Goal: Information Seeking & Learning: Check status

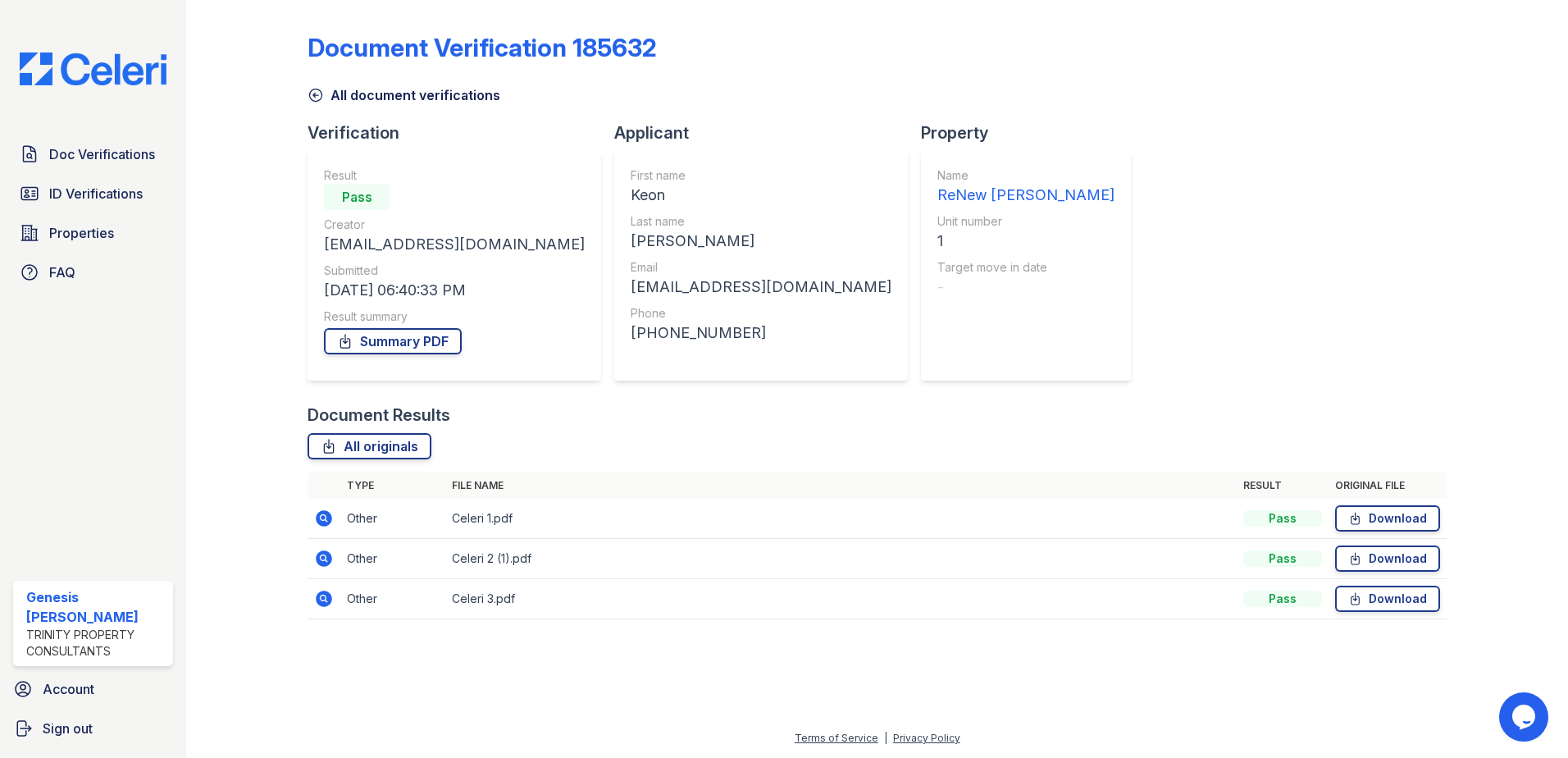
click at [357, 98] on link "All document verifications" at bounding box center [404, 95] width 193 height 20
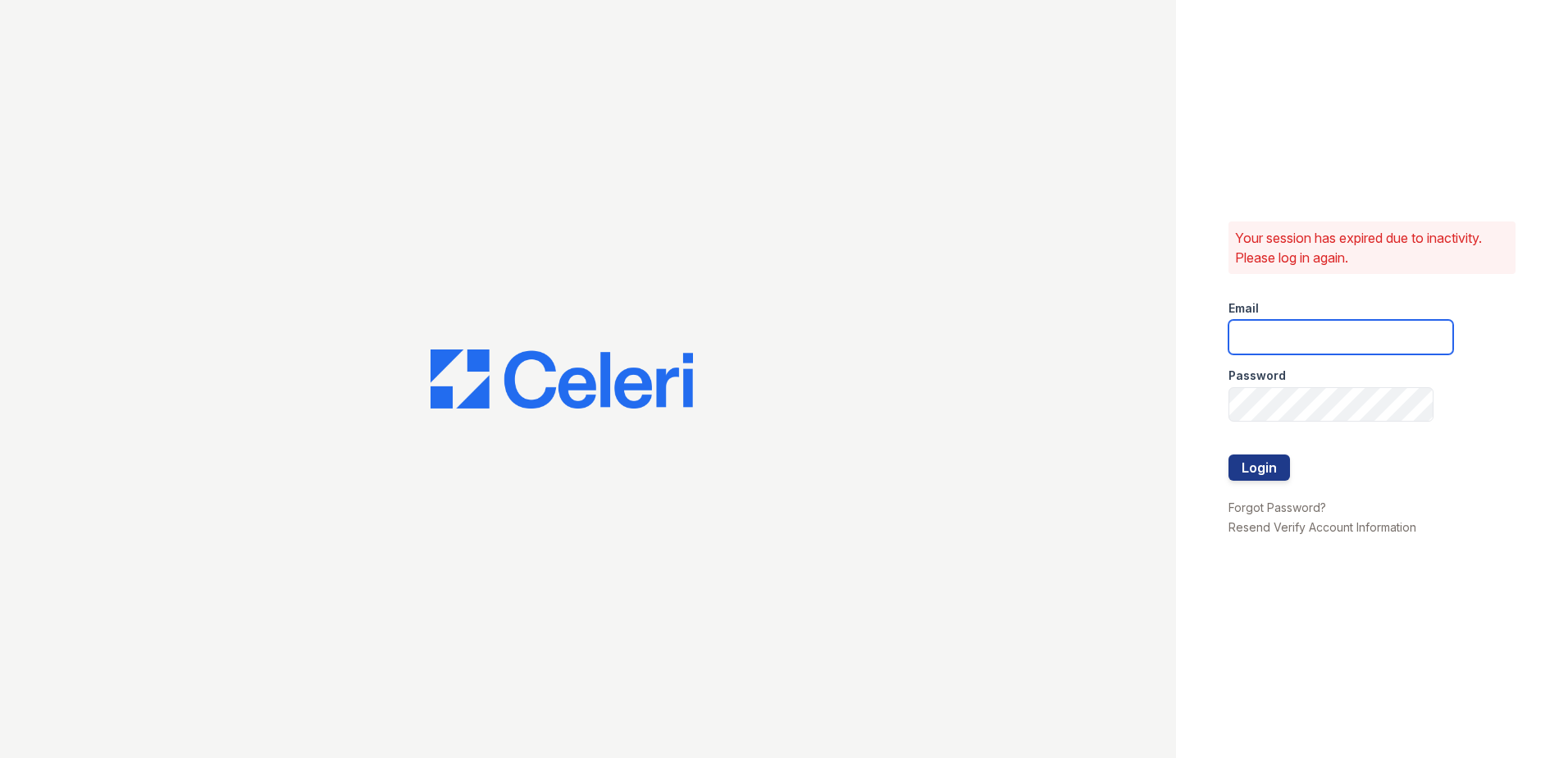
type input "grosariogaro@trinity-pm.com"
click at [1271, 458] on button "Login" at bounding box center [1259, 467] width 62 height 26
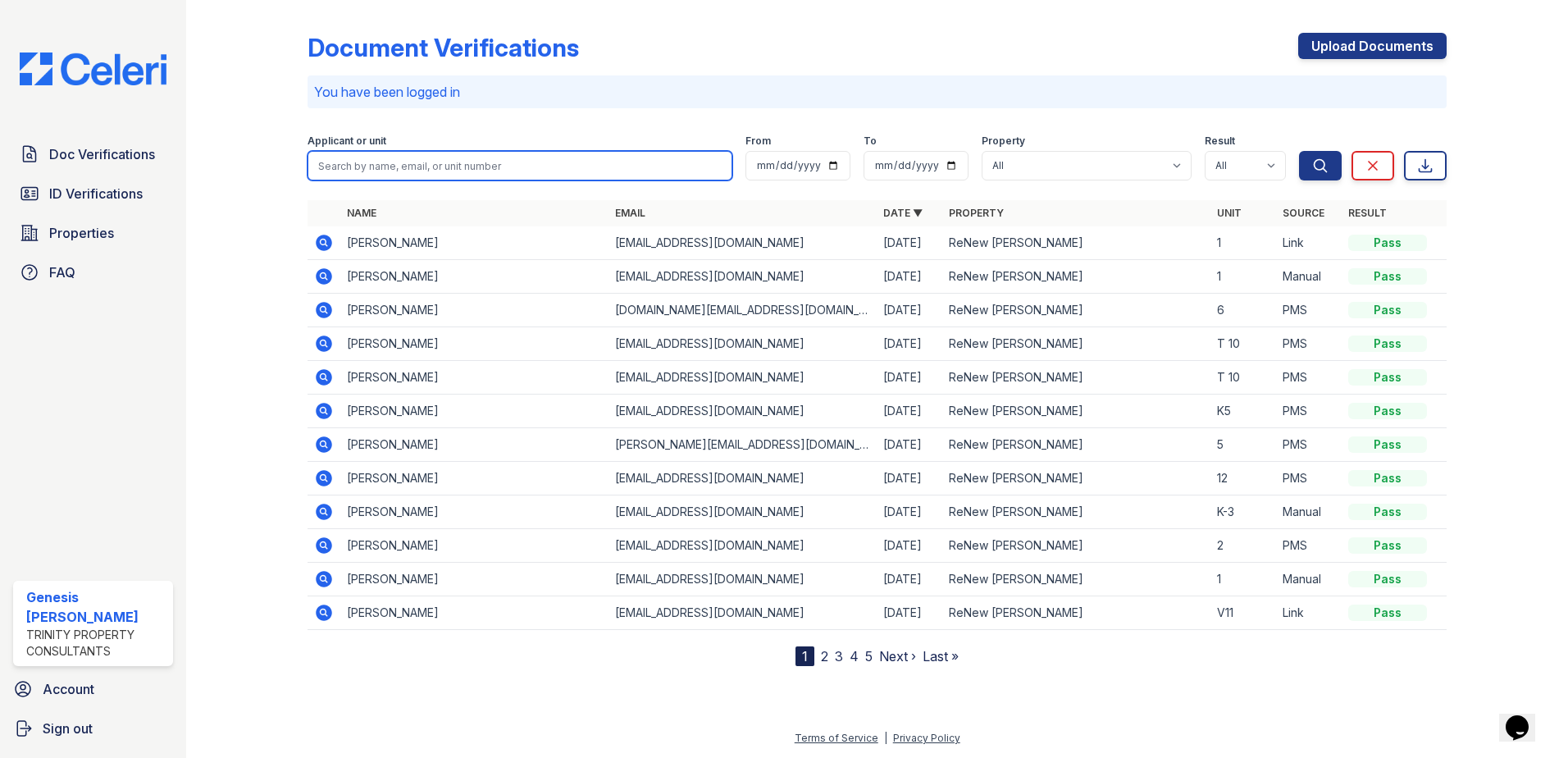
click at [423, 163] on input "search" at bounding box center [519, 166] width 425 height 30
type input "trent"
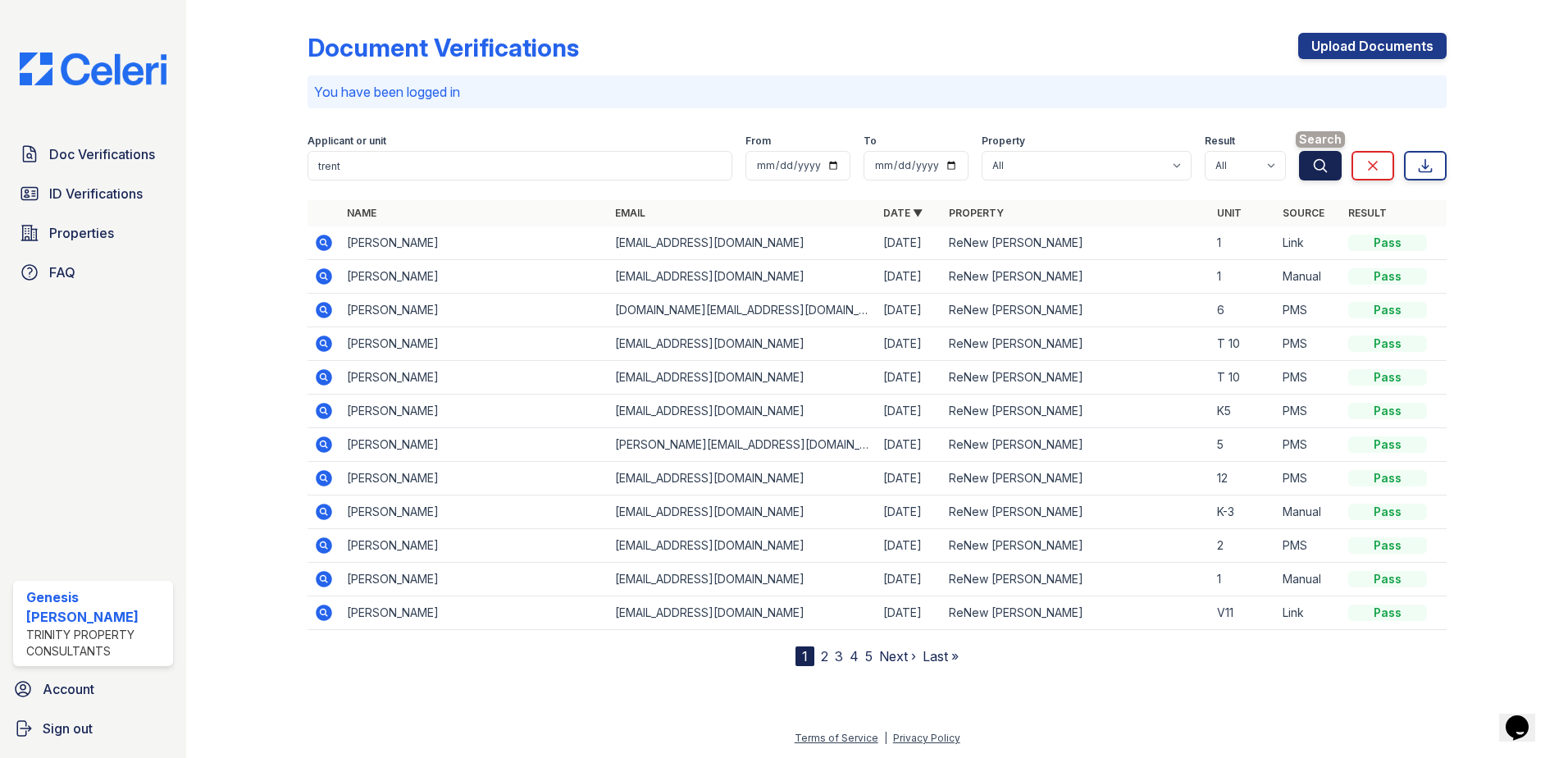
click at [1332, 166] on button "Search" at bounding box center [1321, 166] width 43 height 30
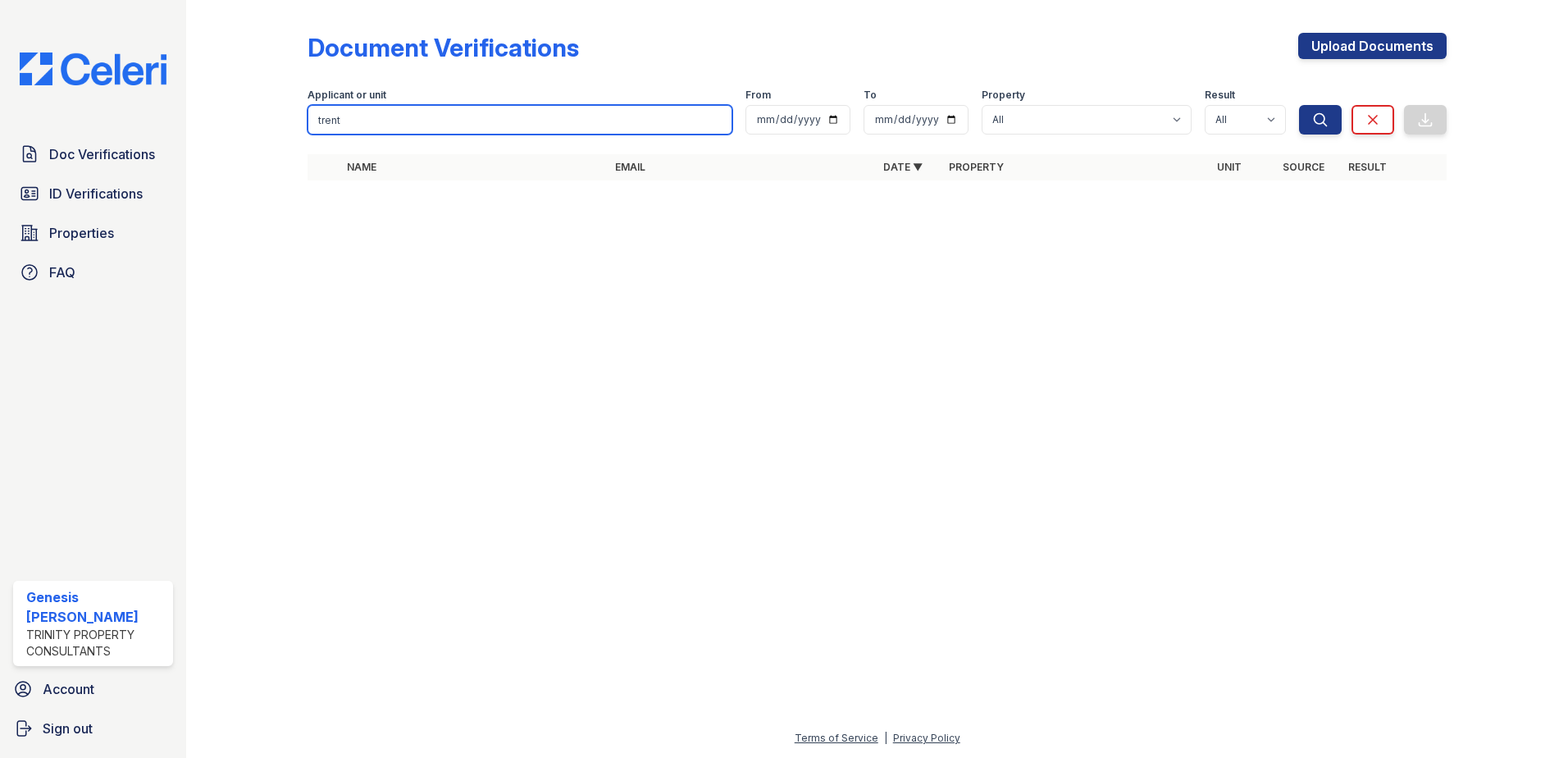
click at [345, 122] on input "trent" at bounding box center [519, 120] width 425 height 30
type input "shane"
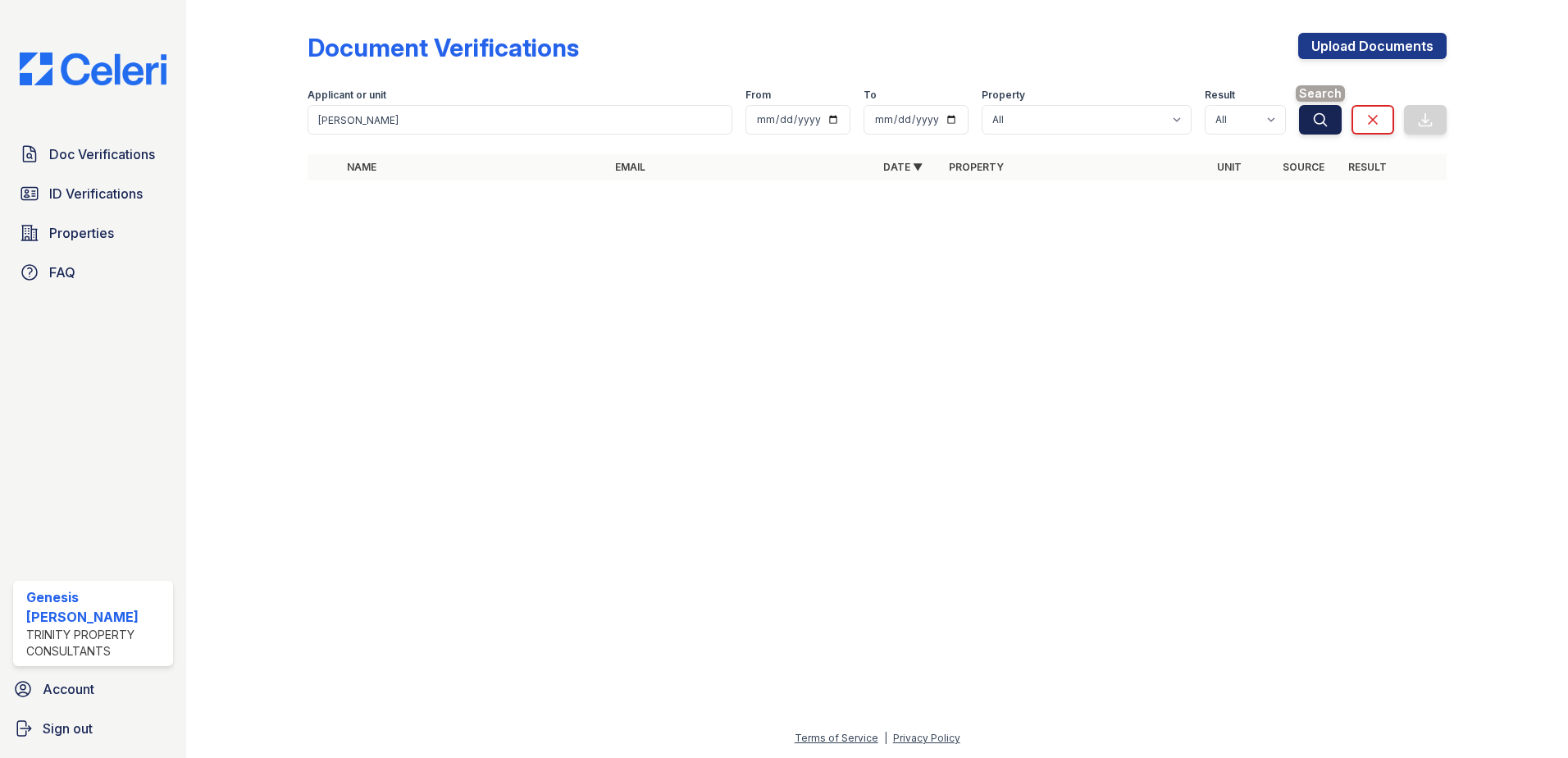
click at [1321, 122] on icon "submit" at bounding box center [1321, 119] width 16 height 16
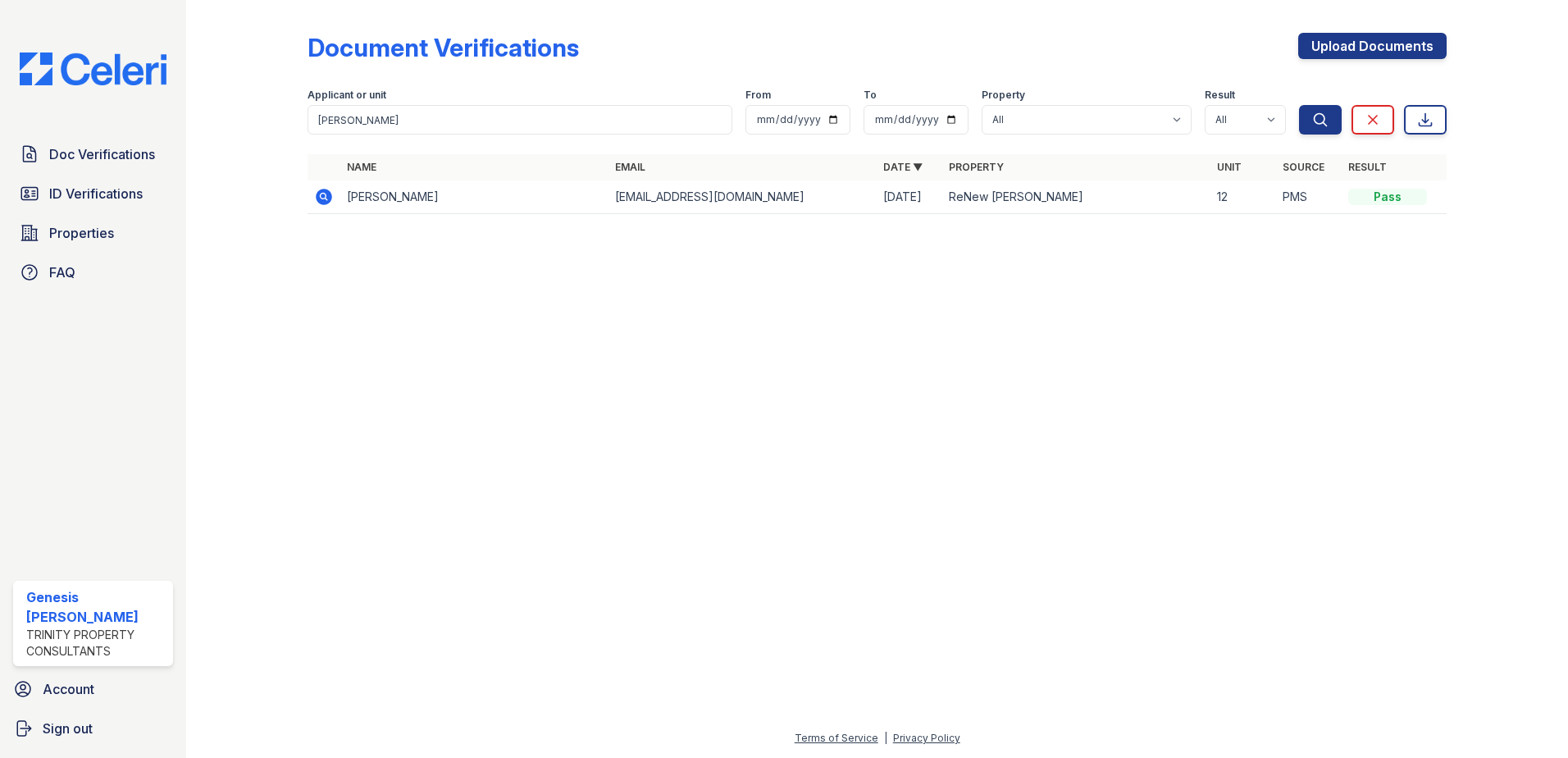
click at [315, 196] on icon at bounding box center [324, 196] width 20 height 20
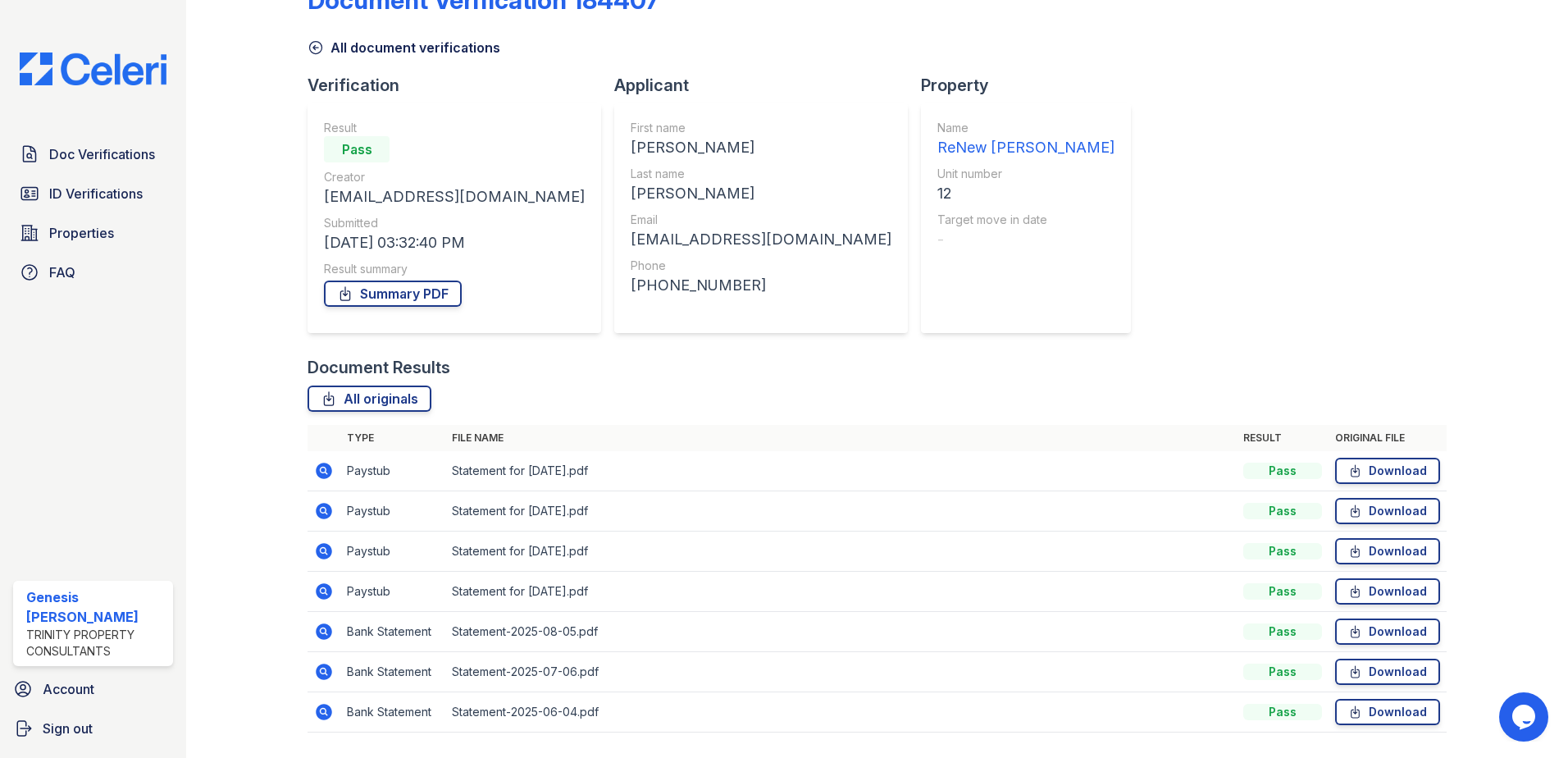
scroll to position [95, 0]
